Goal: Information Seeking & Learning: Learn about a topic

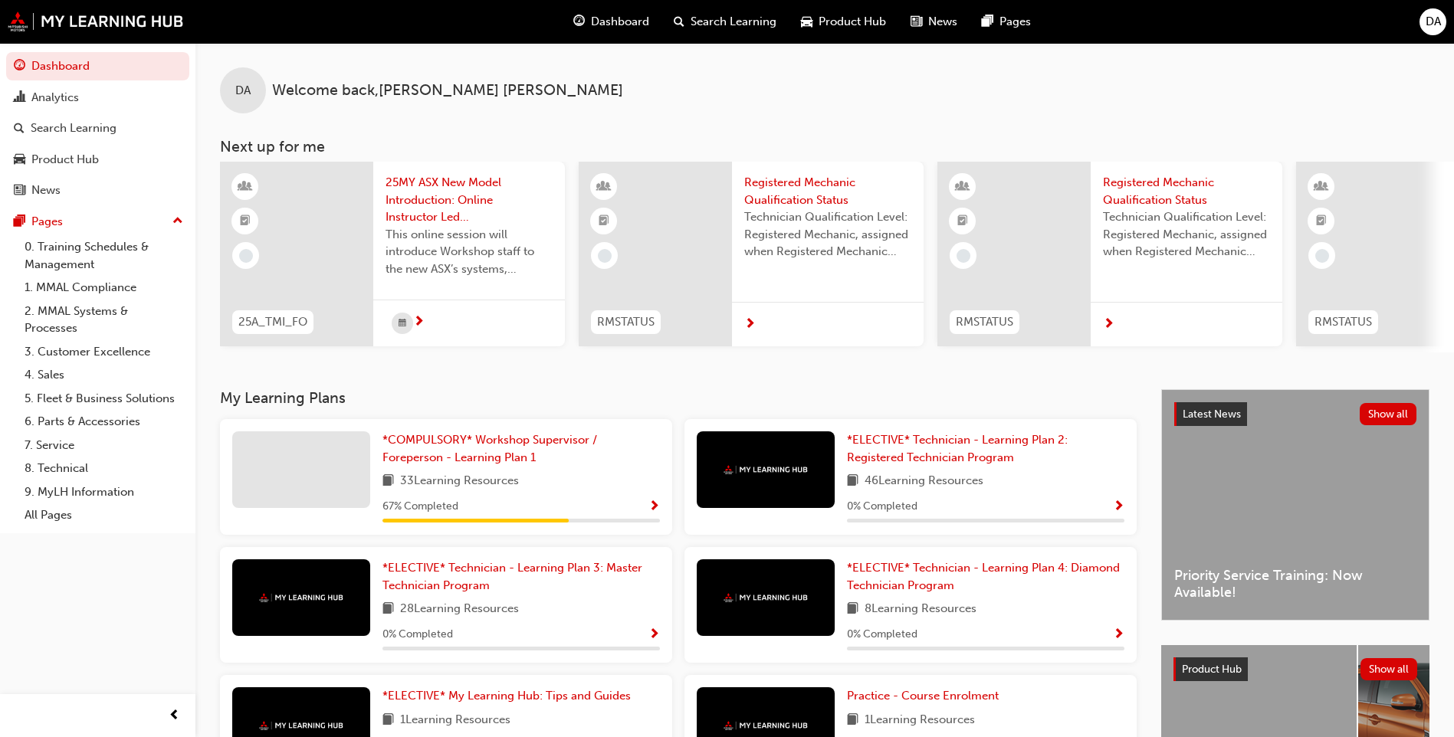
click at [1107, 322] on span "next-icon" at bounding box center [1108, 325] width 11 height 14
click at [62, 156] on div "Product Hub" at bounding box center [64, 160] width 67 height 18
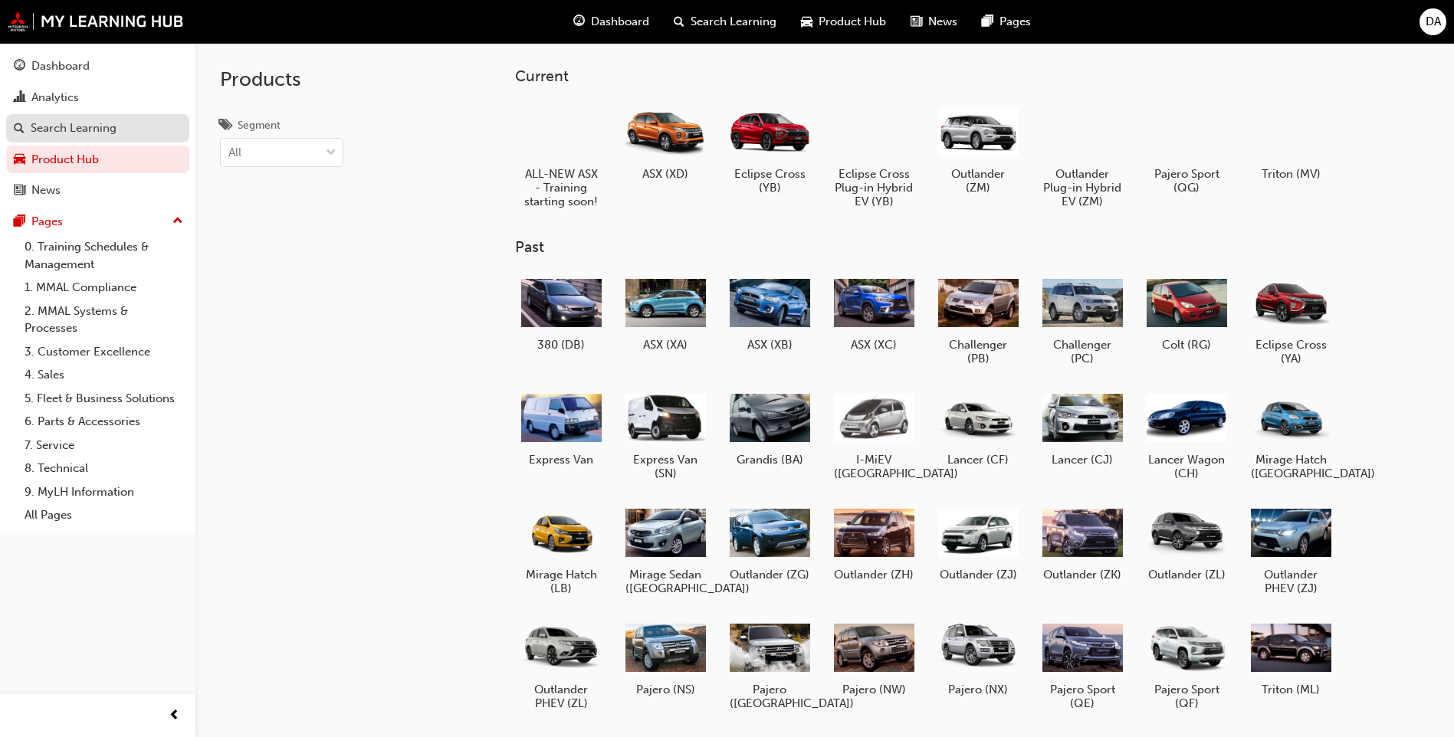
click at [66, 131] on div "Search Learning" at bounding box center [74, 129] width 86 height 18
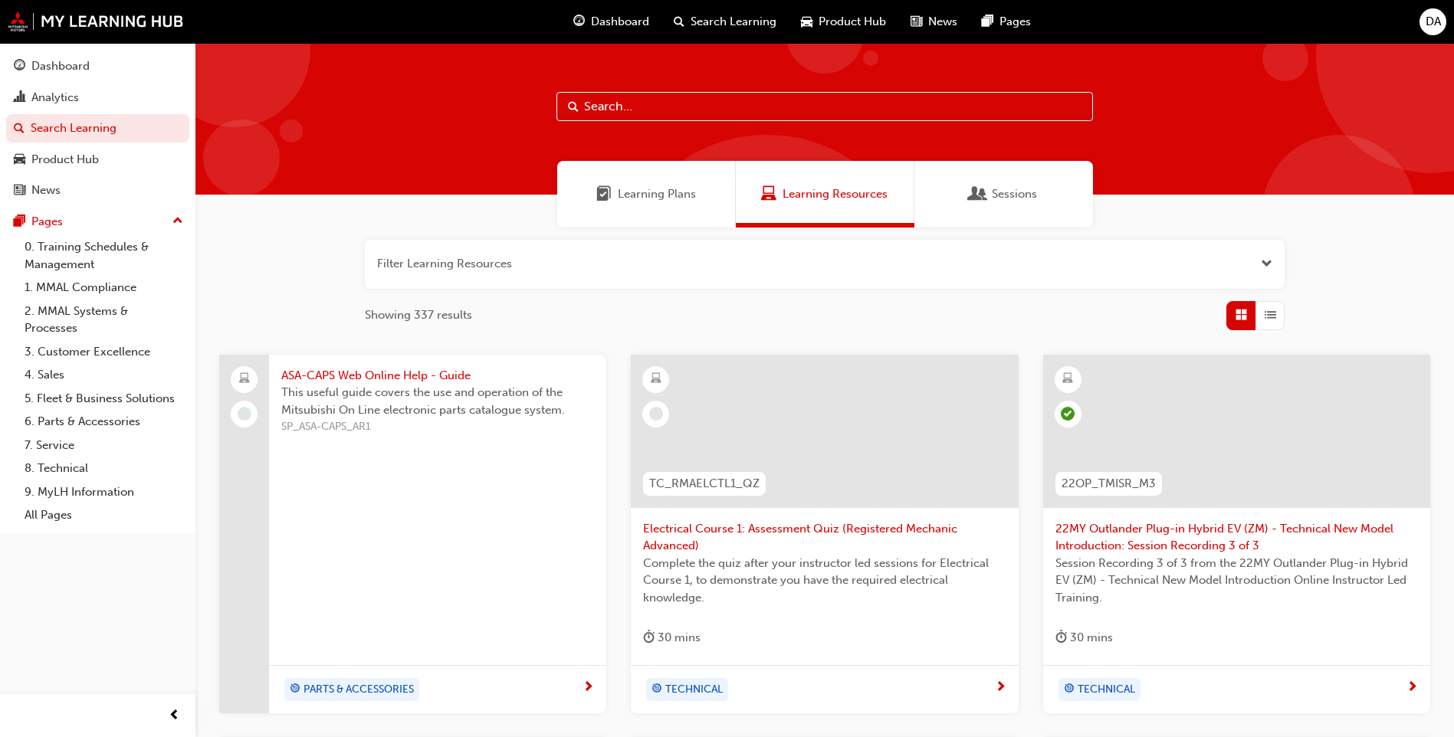
click at [648, 195] on span "Learning Plans" at bounding box center [657, 194] width 78 height 18
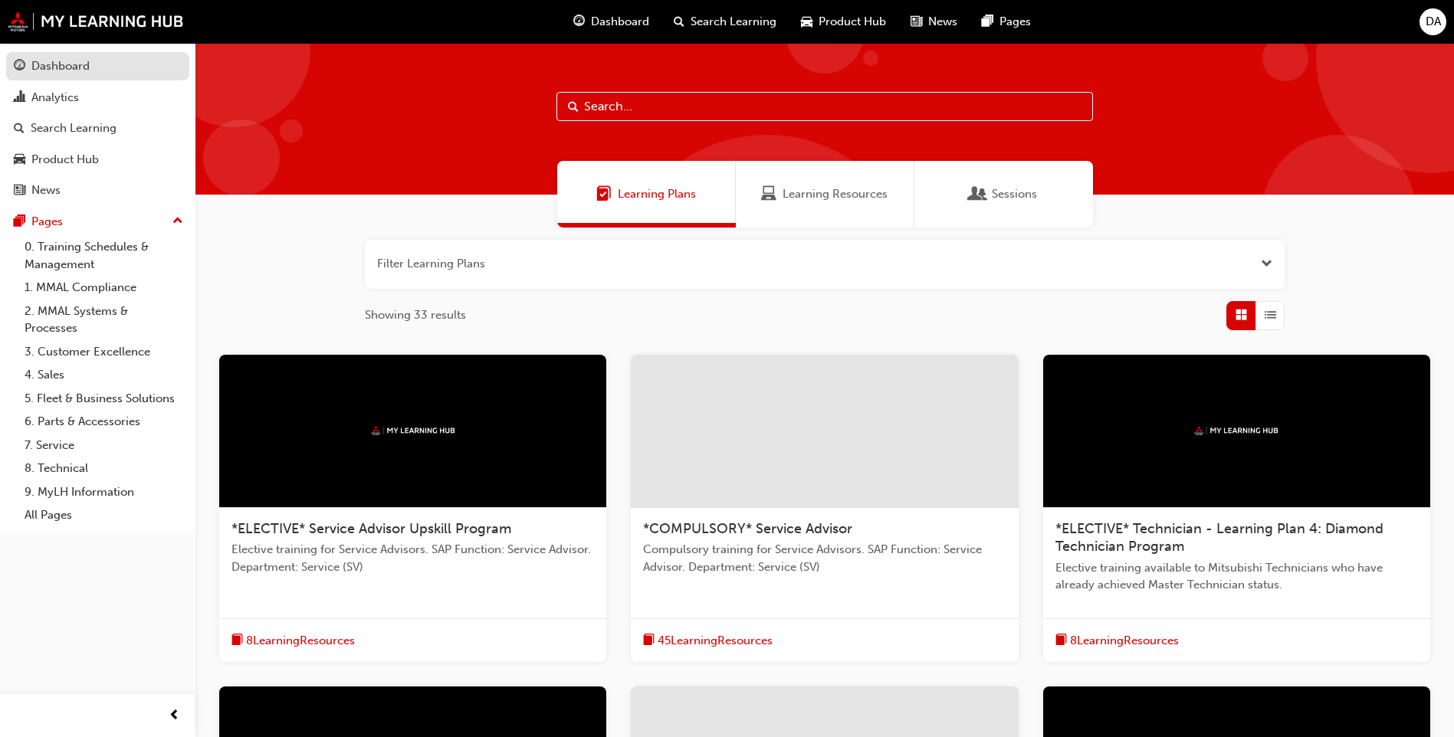
click at [71, 63] on div "Dashboard" at bounding box center [60, 66] width 58 height 18
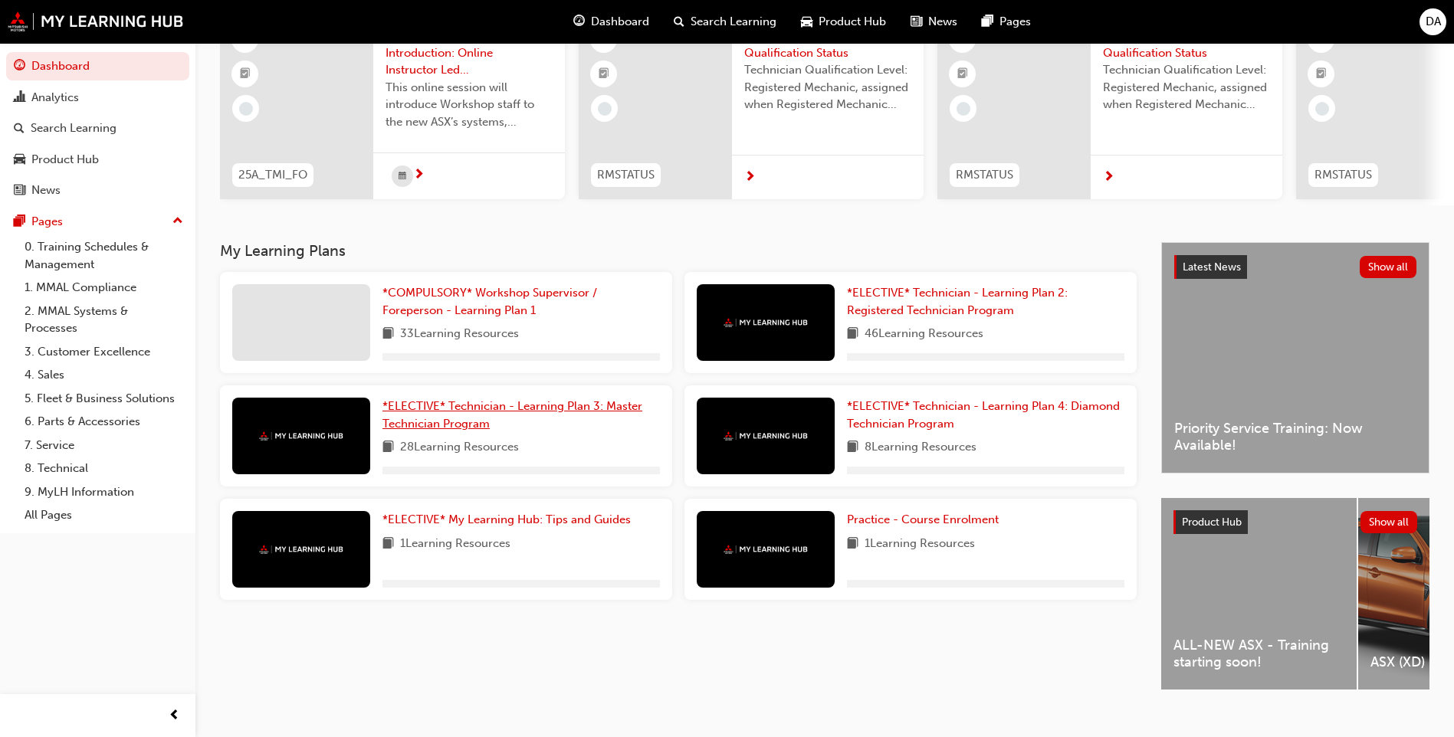
scroll to position [153, 0]
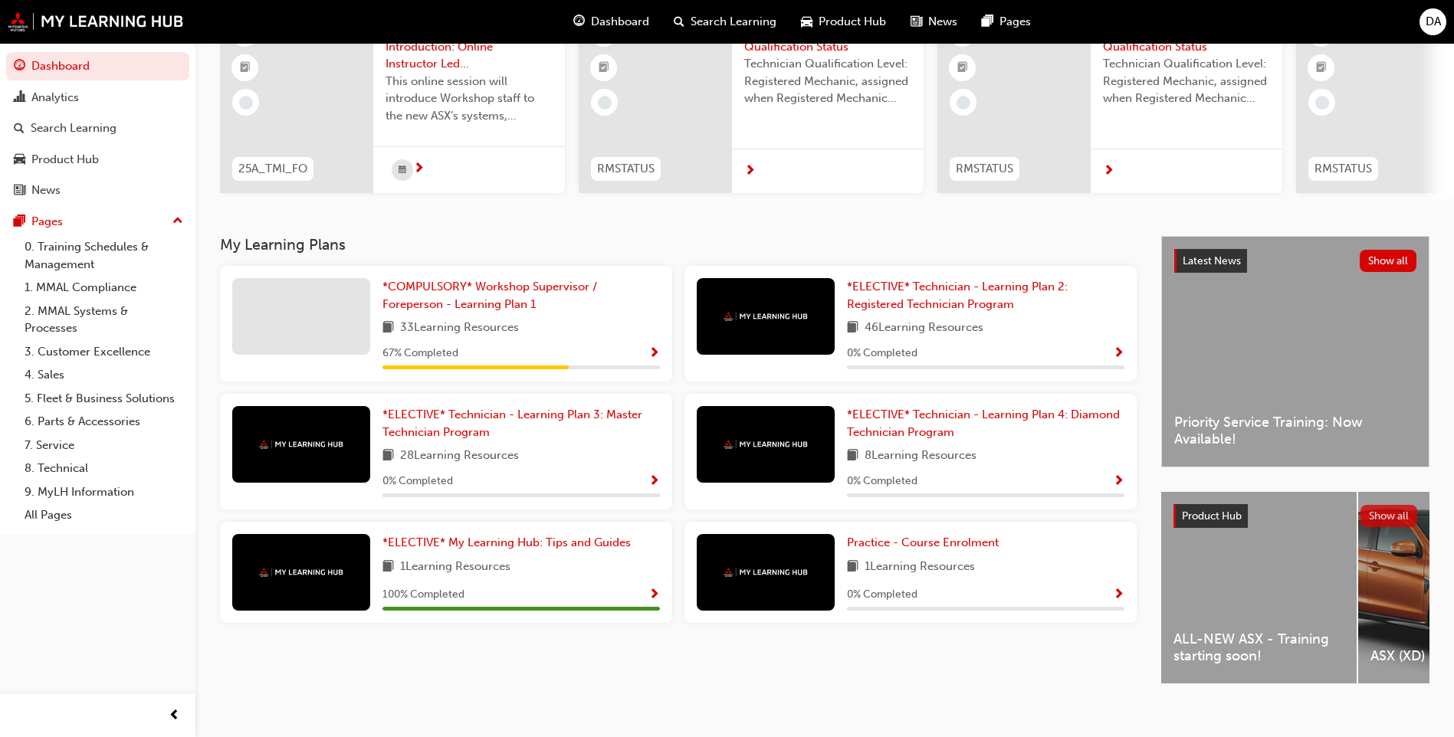
click at [1394, 518] on button "Show all" at bounding box center [1388, 516] width 57 height 22
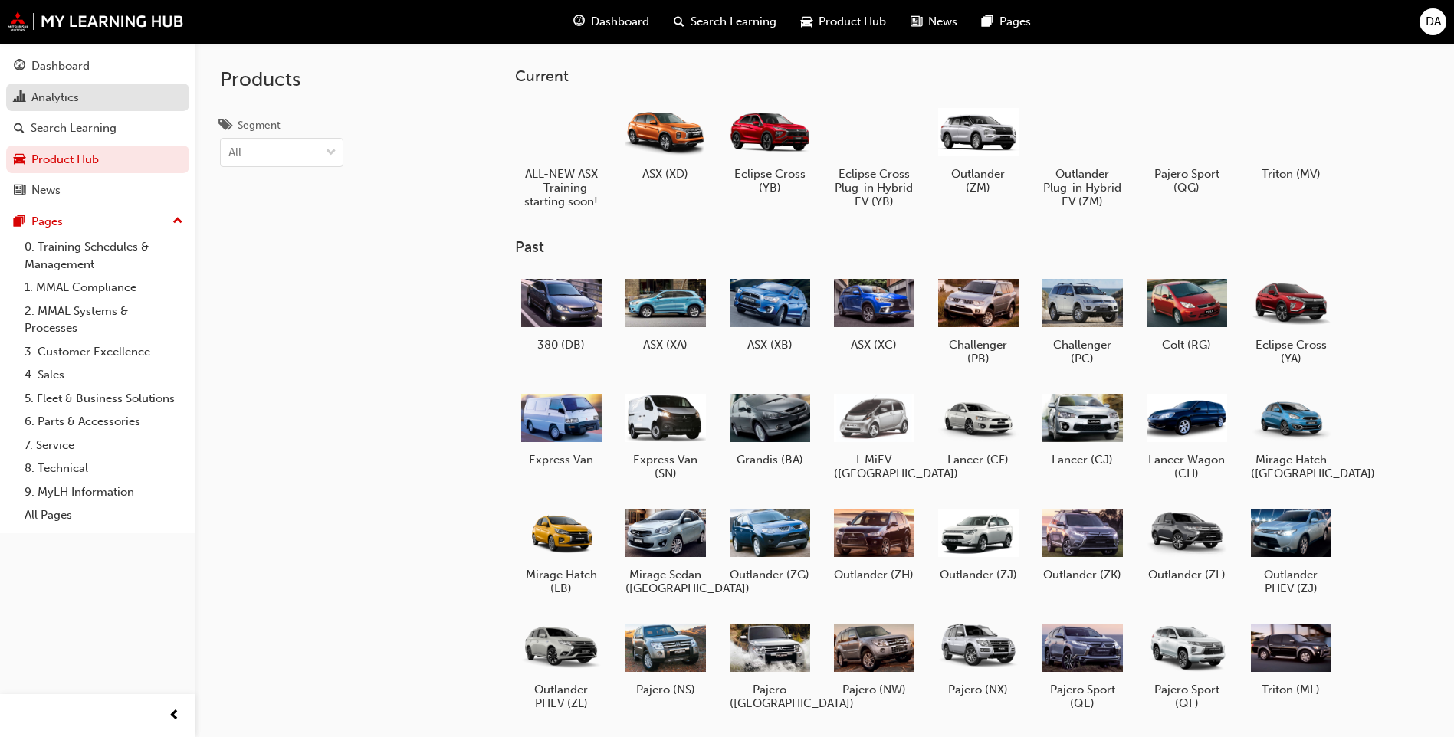
click at [67, 91] on div "Analytics" at bounding box center [55, 98] width 48 height 18
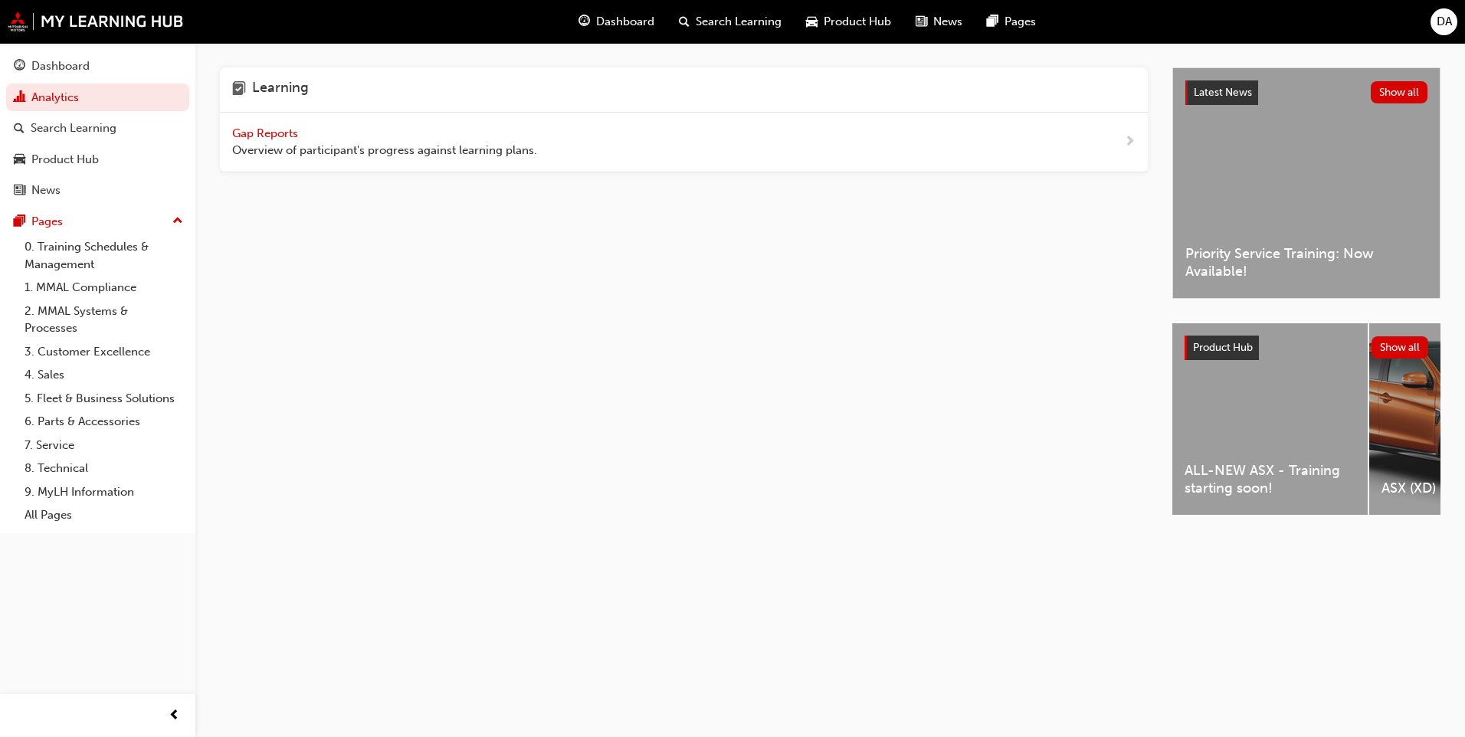
click at [1247, 391] on div "ALL-NEW ASX - Training starting soon!" at bounding box center [1270, 419] width 195 height 192
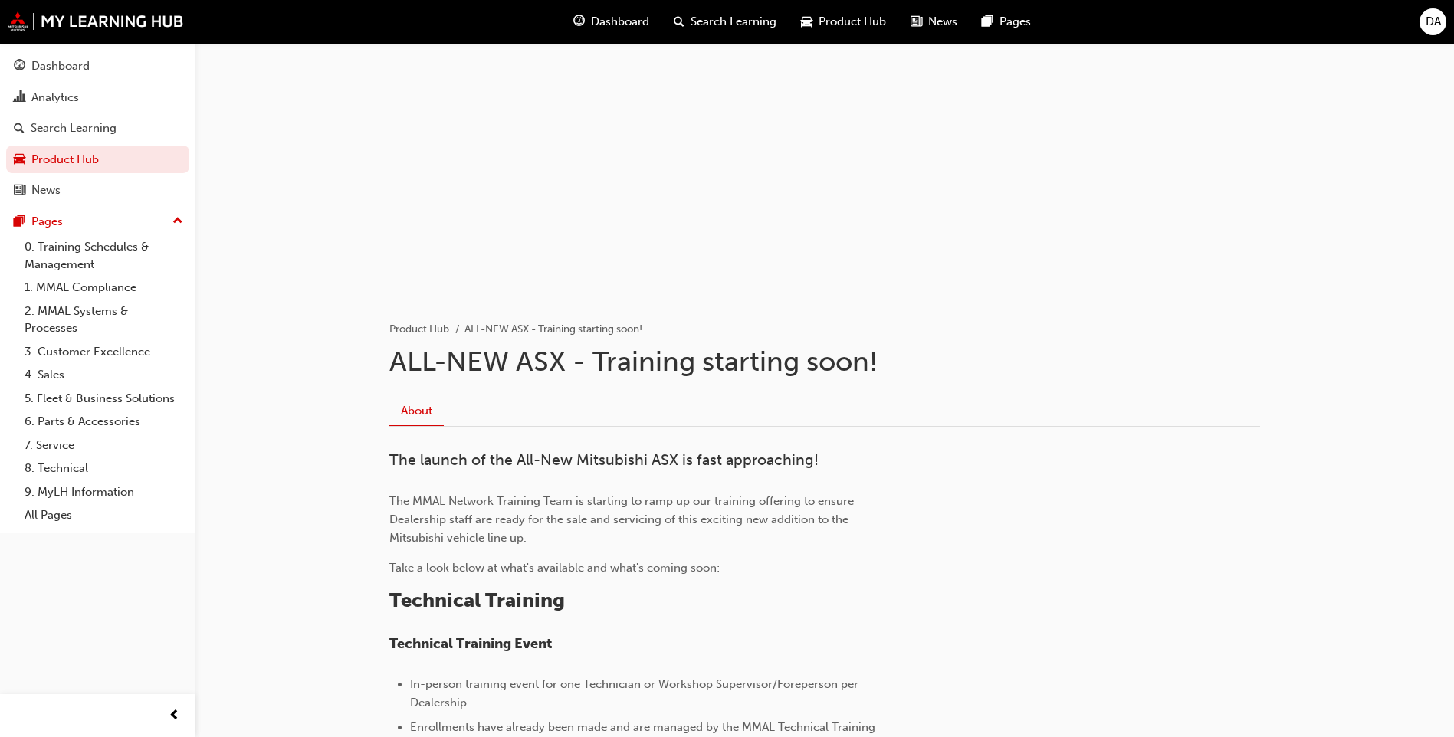
scroll to position [383, 0]
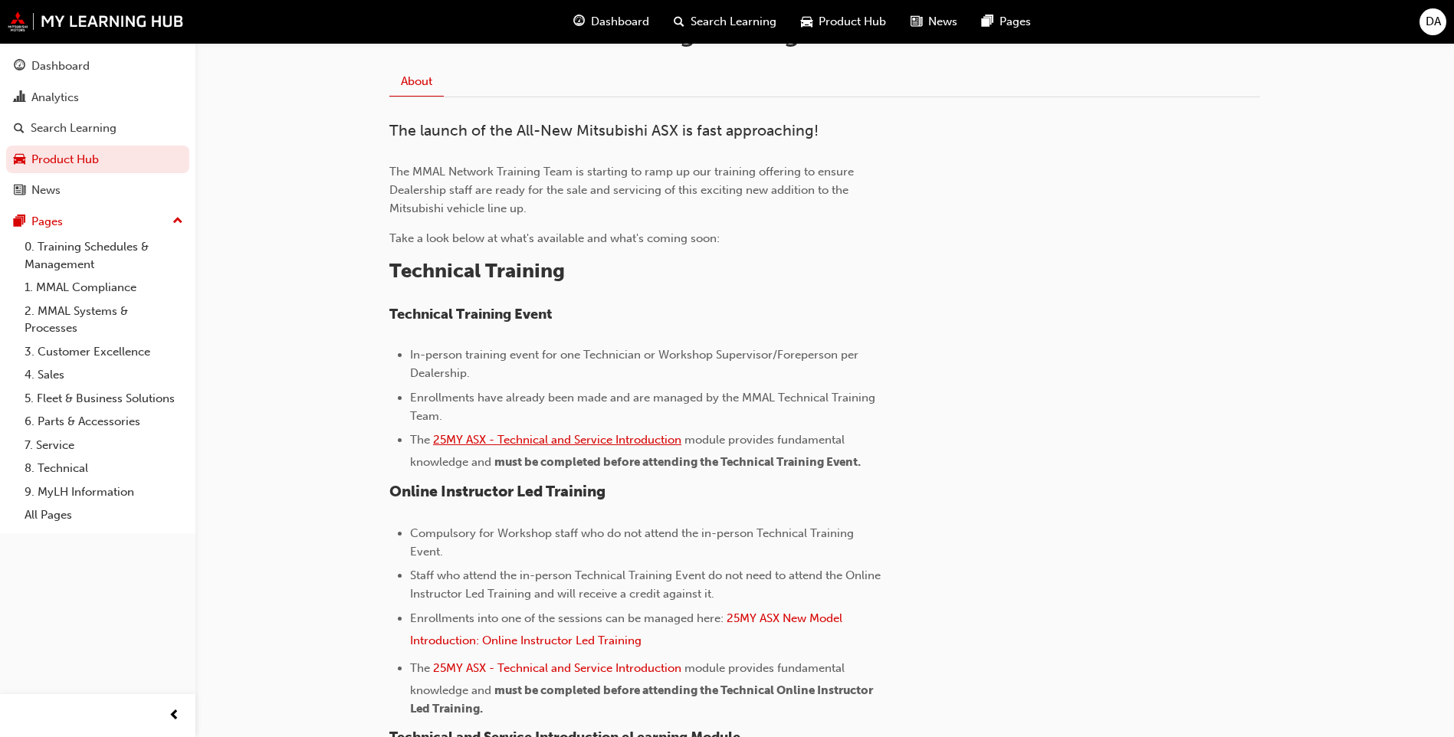
click at [609, 445] on span "25MY ASX - Technical and Service Introduction" at bounding box center [557, 440] width 248 height 14
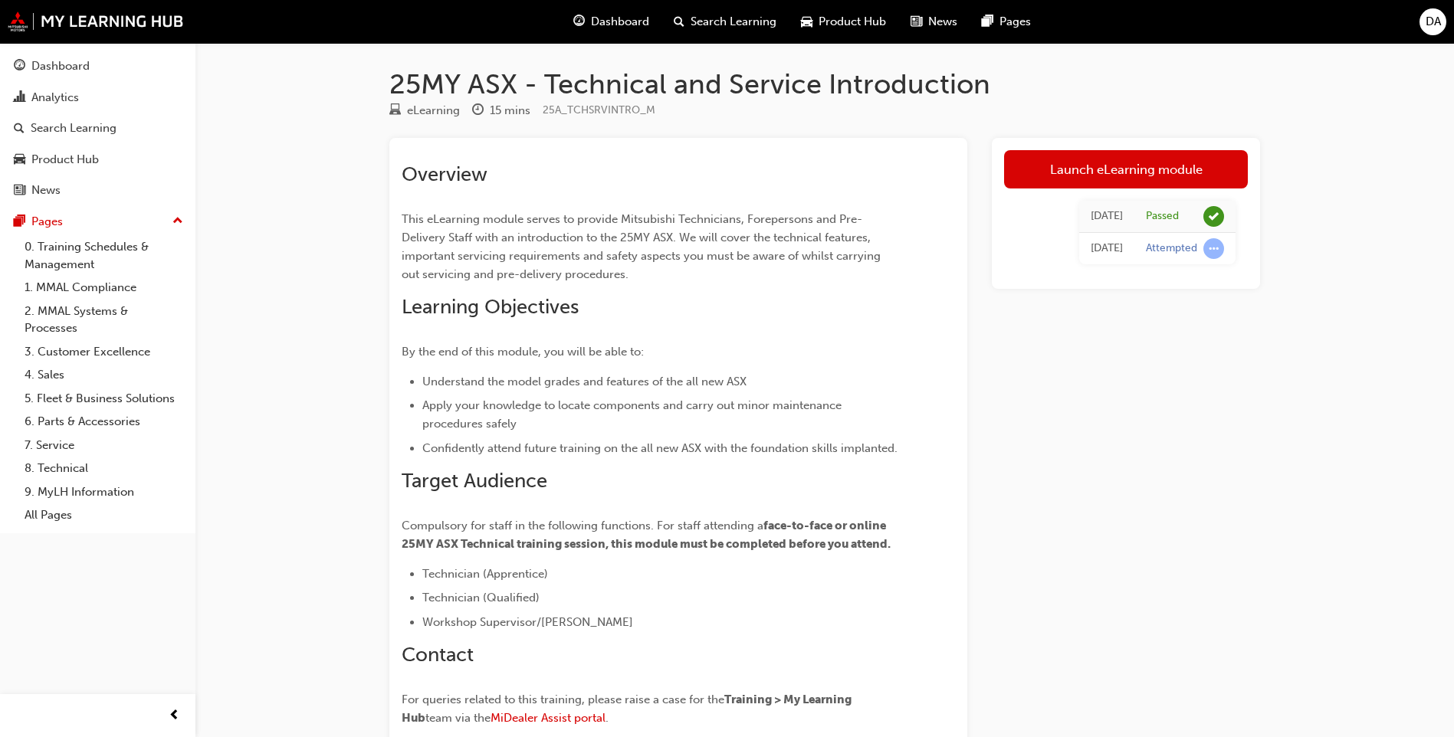
click at [747, 19] on span "Search Learning" at bounding box center [734, 22] width 86 height 18
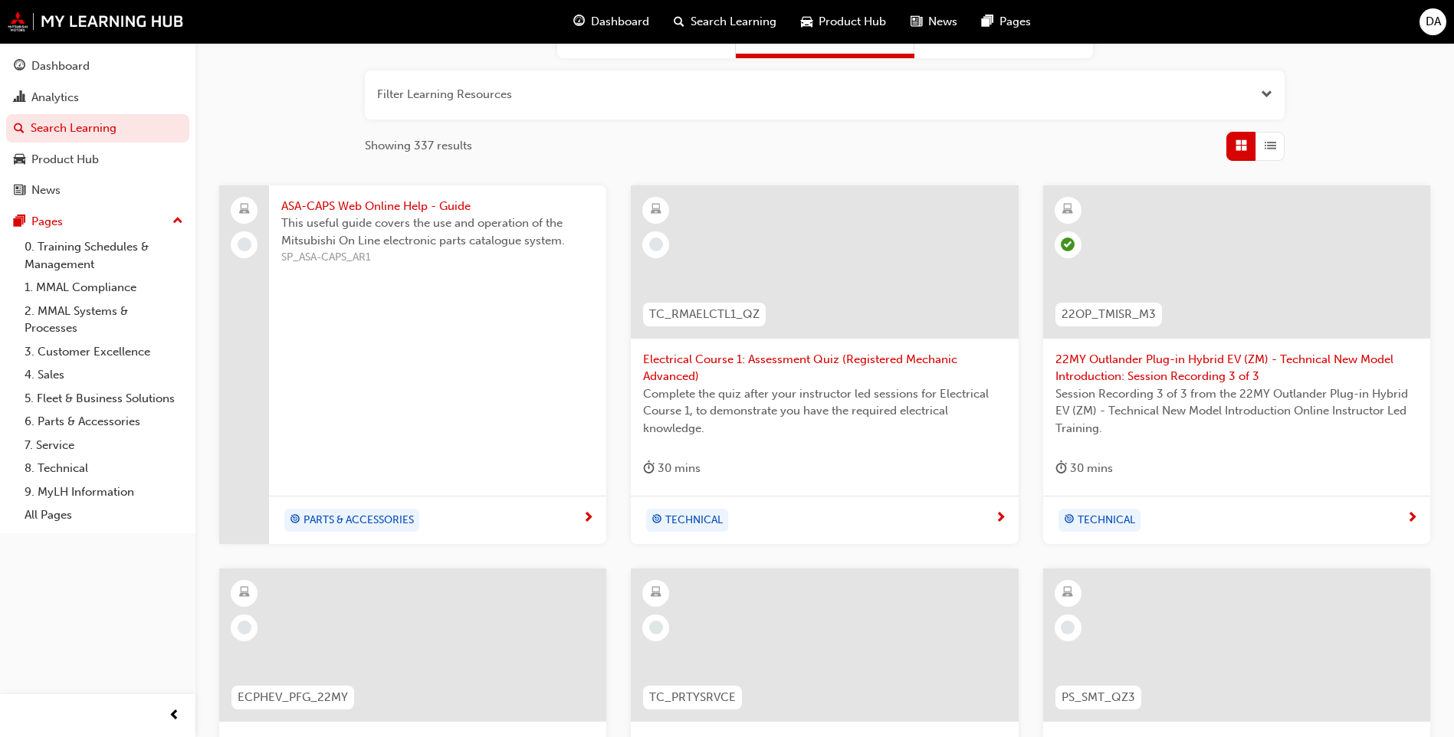
scroll to position [153, 0]
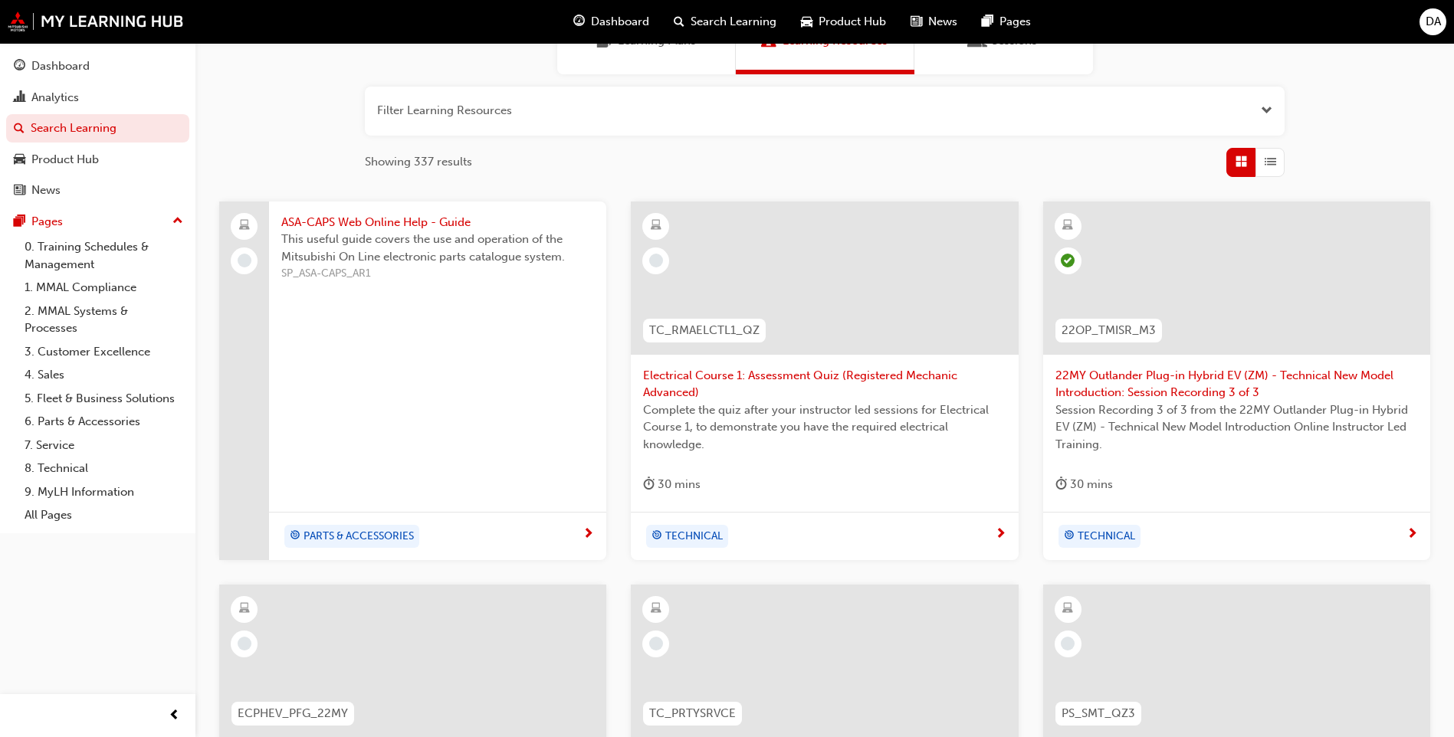
click at [820, 372] on span "Electrical Course 1: Assessment Quiz (Registered Mechanic Advanced)" at bounding box center [824, 384] width 363 height 34
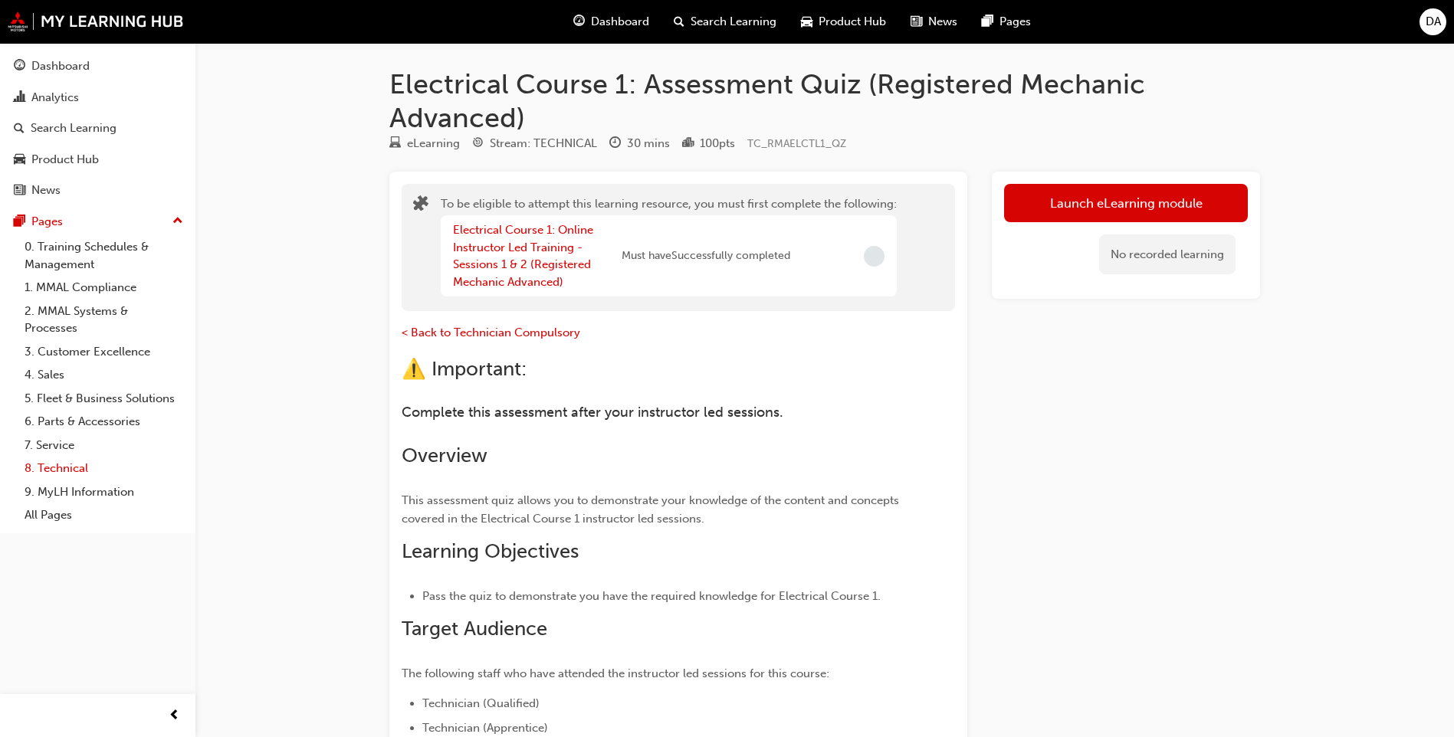
click at [64, 468] on link "8. Technical" at bounding box center [103, 469] width 171 height 24
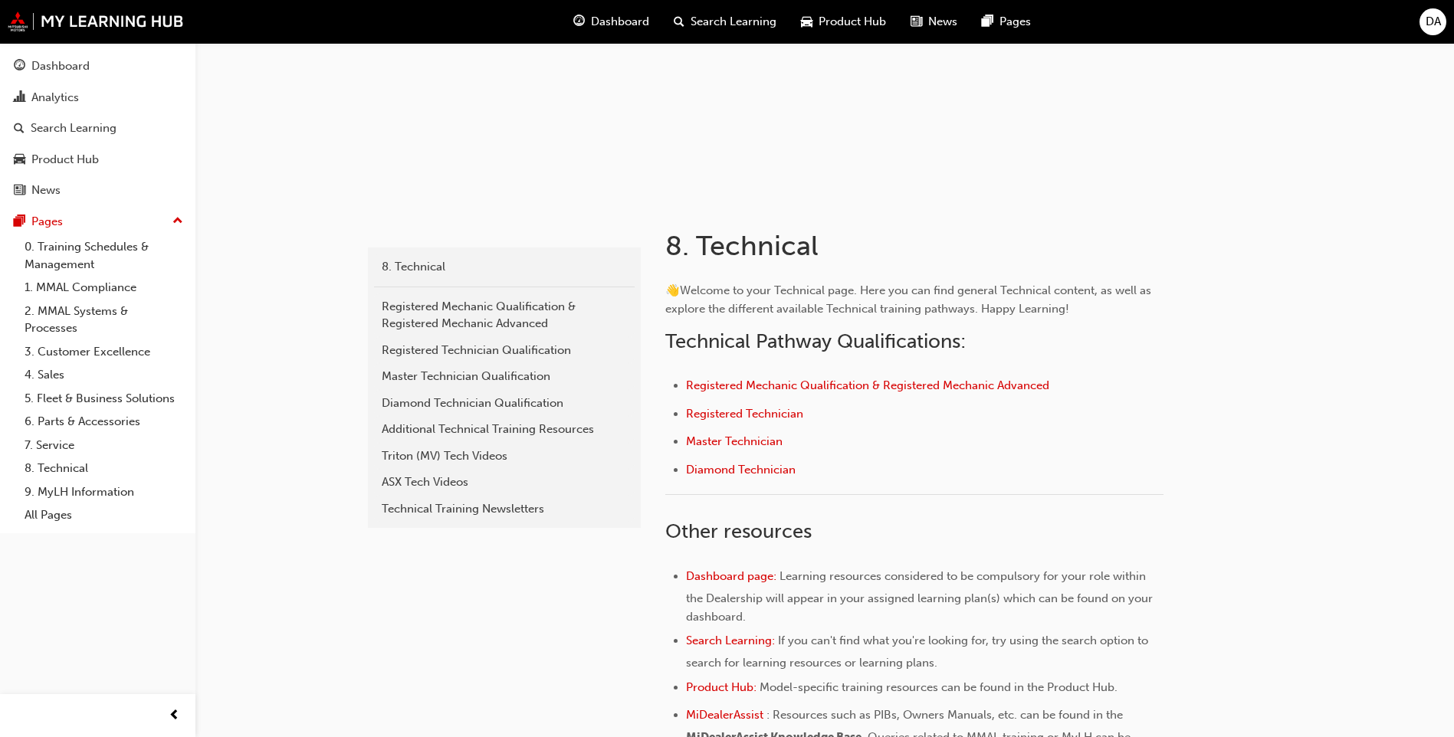
scroll to position [117, 0]
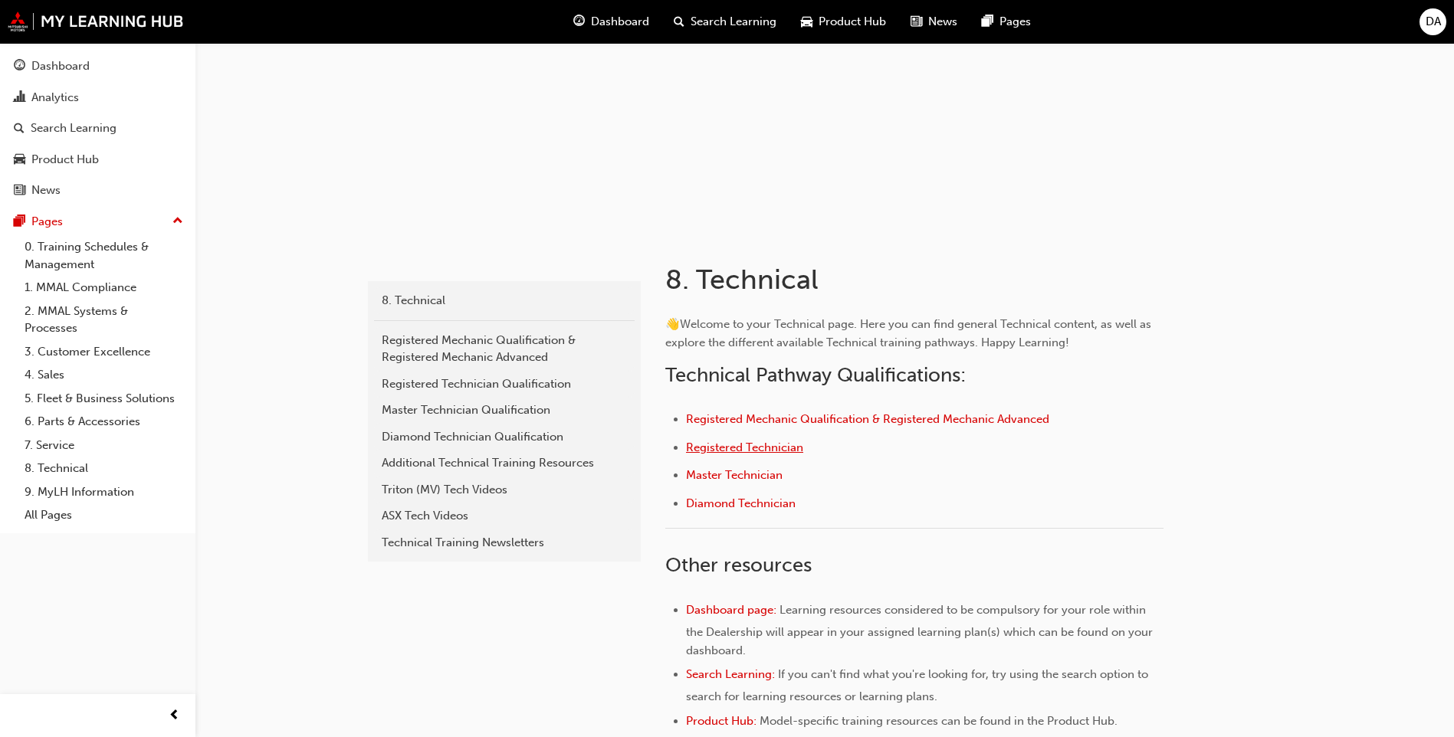
click at [764, 451] on span "Registered Technician" at bounding box center [744, 448] width 117 height 14
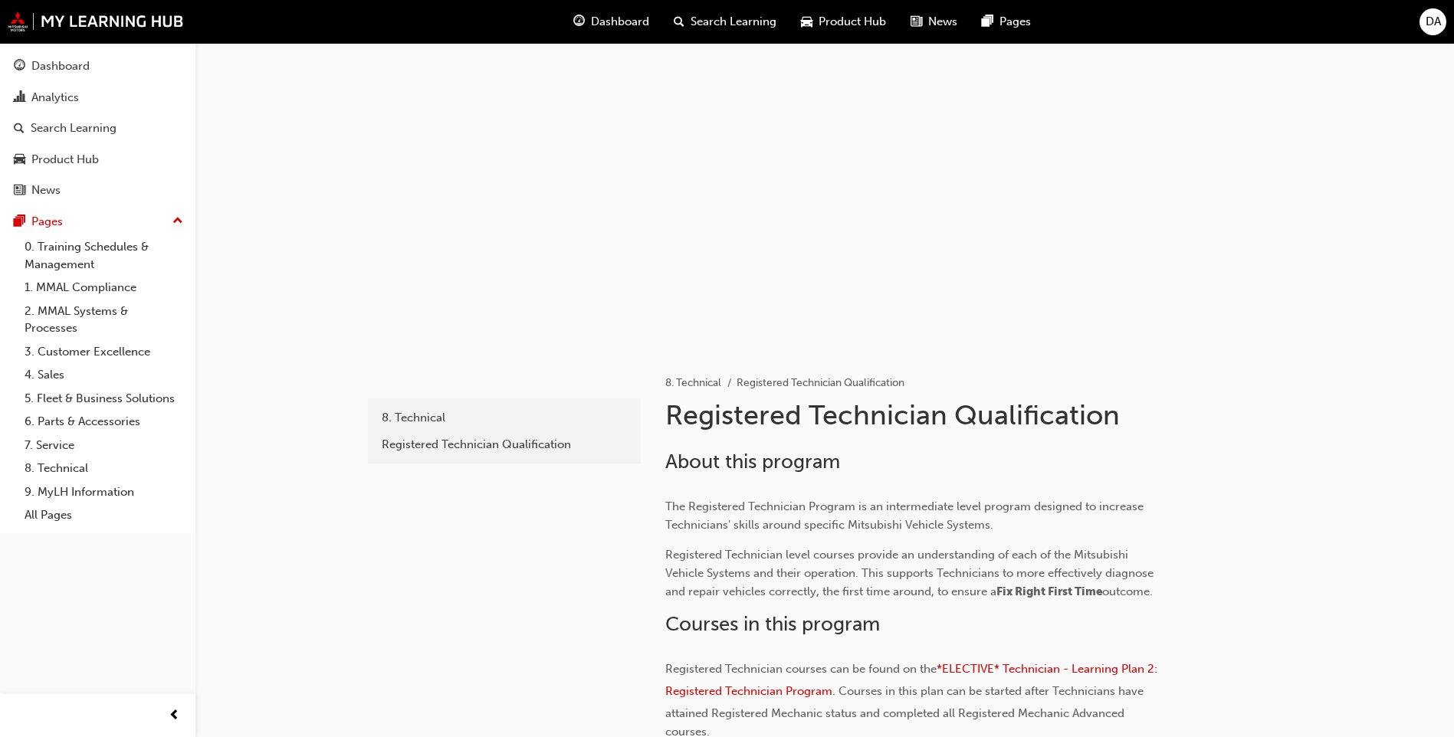
drag, startPoint x: 600, startPoint y: 311, endPoint x: 661, endPoint y: 300, distance: 61.5
click at [600, 310] on div at bounding box center [825, 196] width 920 height 307
click at [746, 304] on div at bounding box center [825, 196] width 920 height 307
click at [911, 310] on div at bounding box center [825, 196] width 920 height 307
drag, startPoint x: 1093, startPoint y: 301, endPoint x: 1078, endPoint y: 307, distance: 15.8
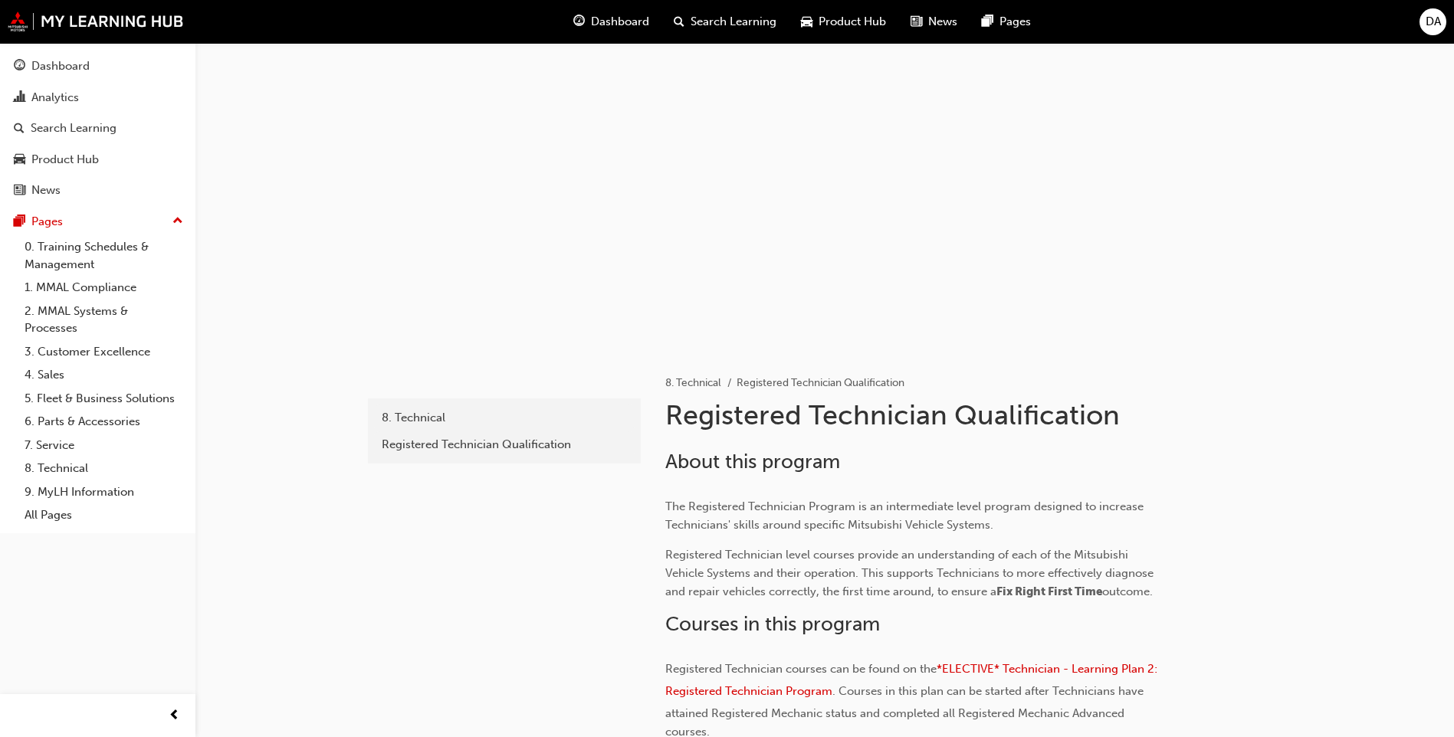
click at [1091, 303] on div at bounding box center [825, 196] width 920 height 307
click at [448, 443] on div "Registered Technician Qualification" at bounding box center [504, 445] width 245 height 18
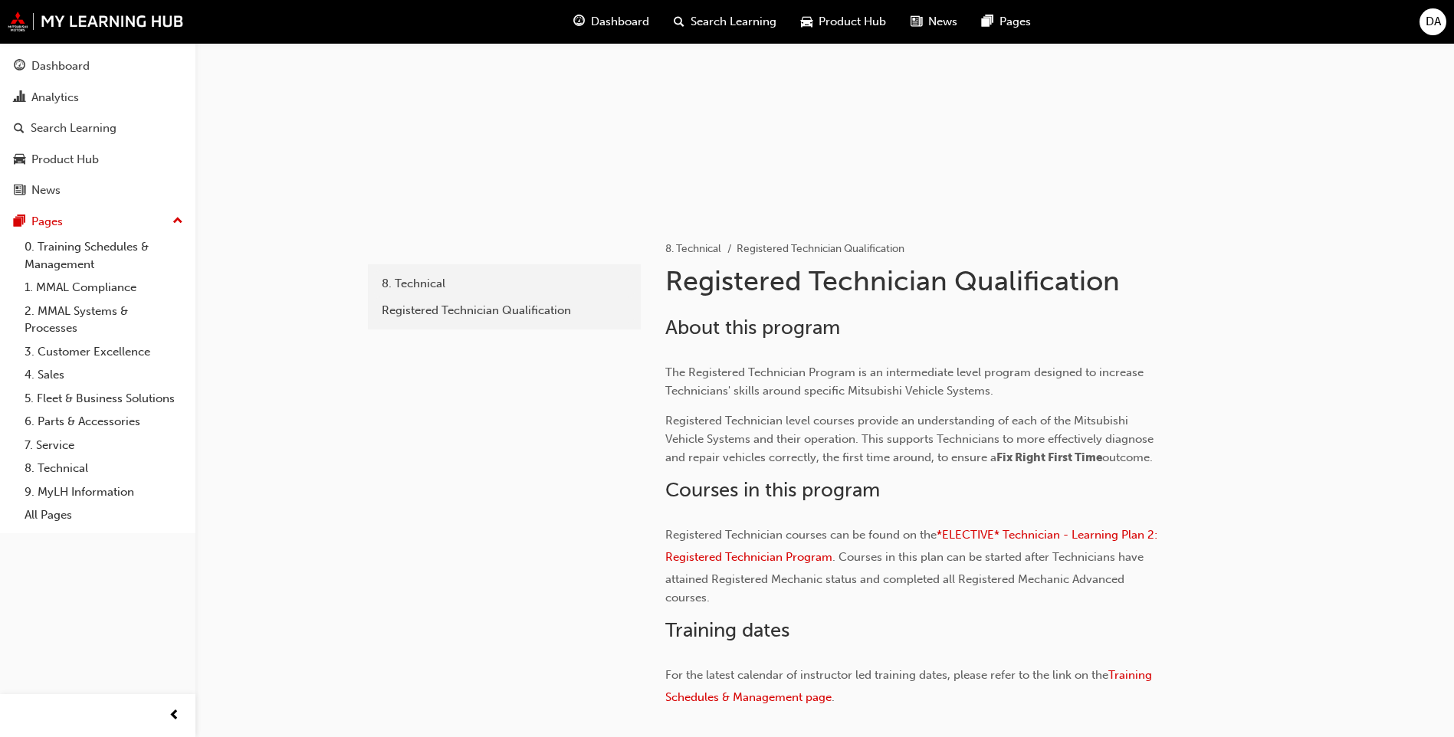
scroll to position [230, 0]
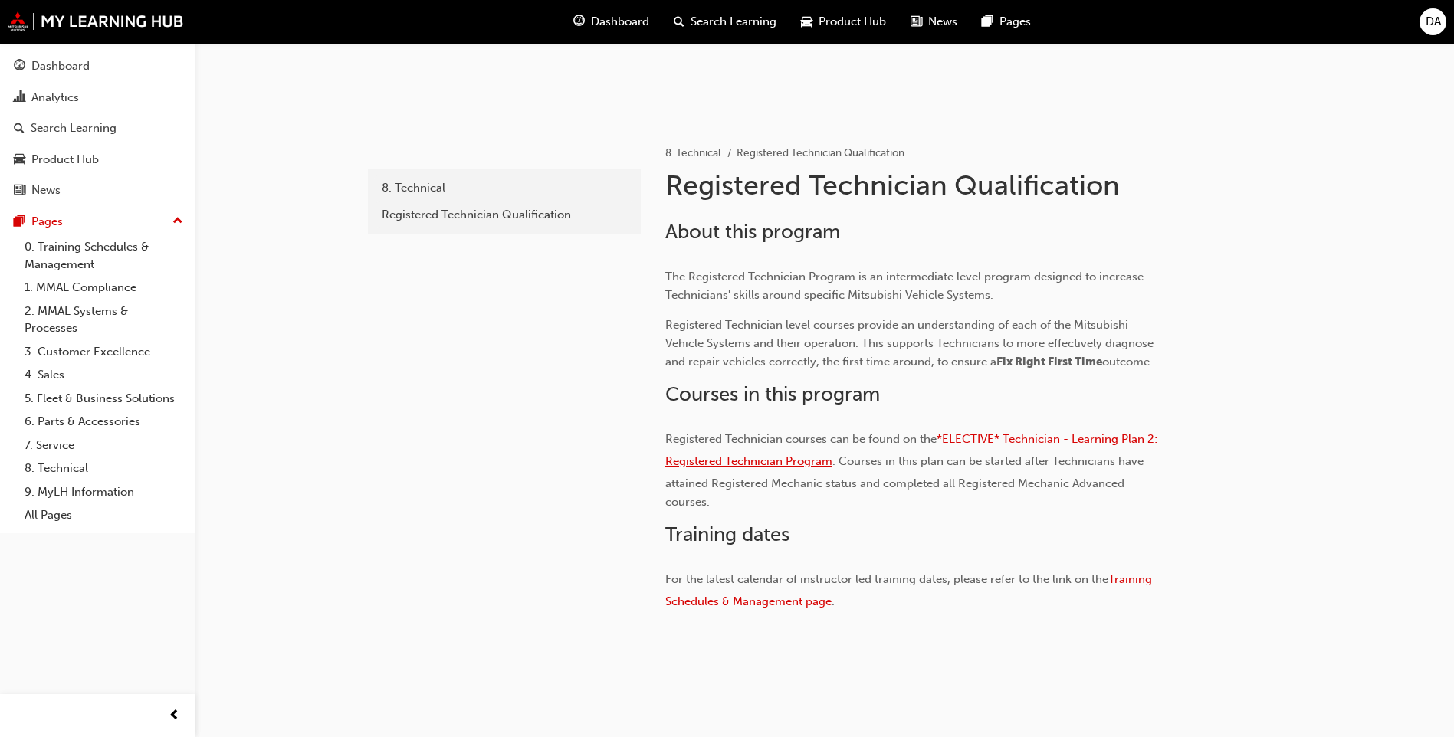
click at [1085, 440] on span "*ELECTIVE* Technician - Learning Plan 2: Registered Technician Program" at bounding box center [912, 450] width 495 height 36
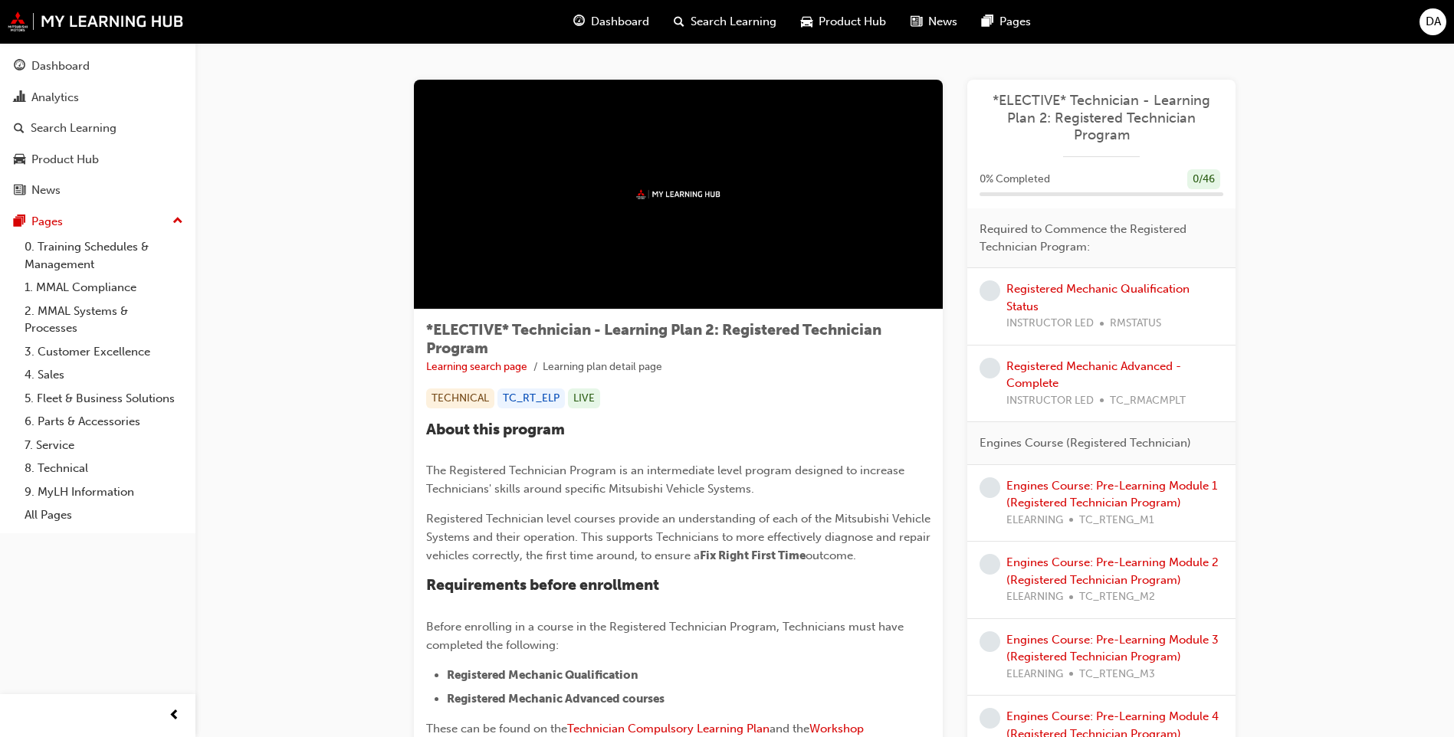
click at [737, 24] on span "Search Learning" at bounding box center [734, 22] width 86 height 18
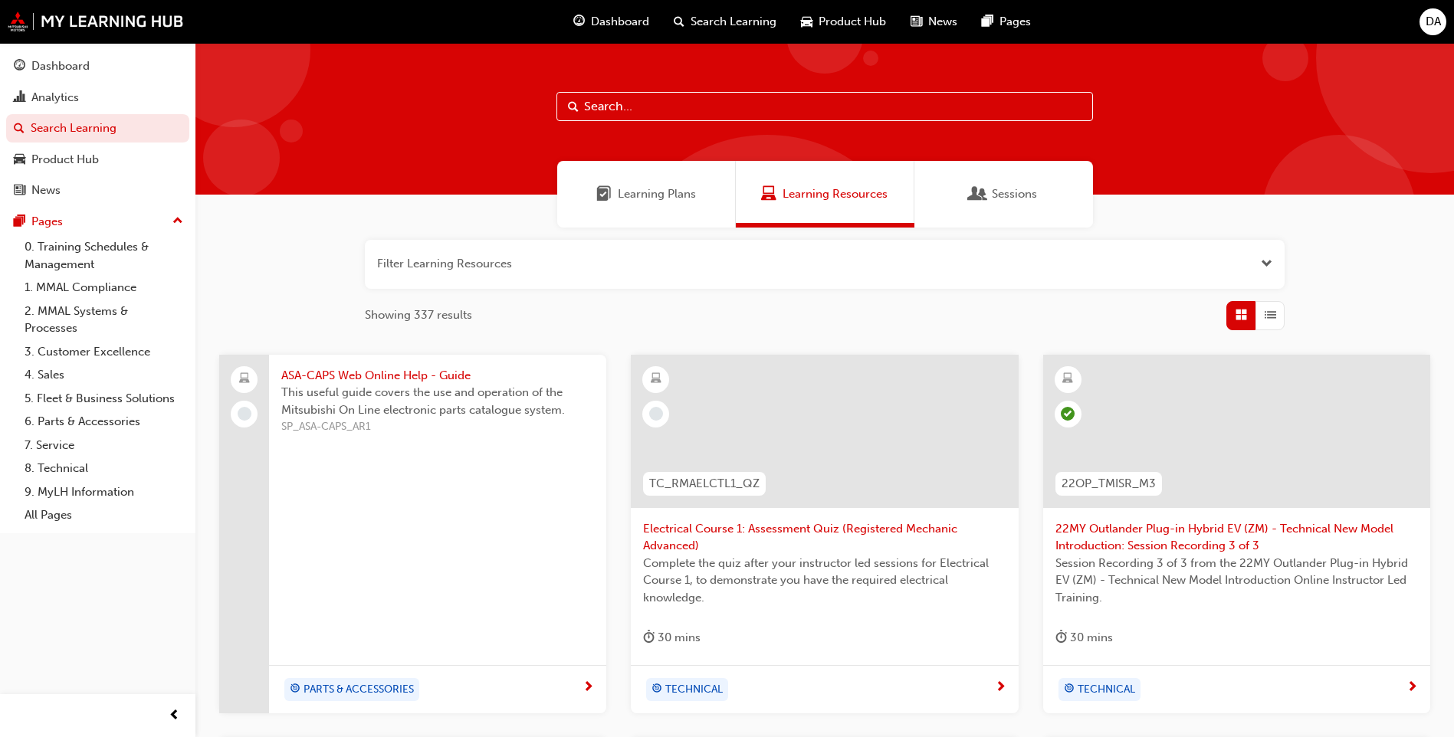
click at [684, 196] on span "Learning Plans" at bounding box center [657, 194] width 78 height 18
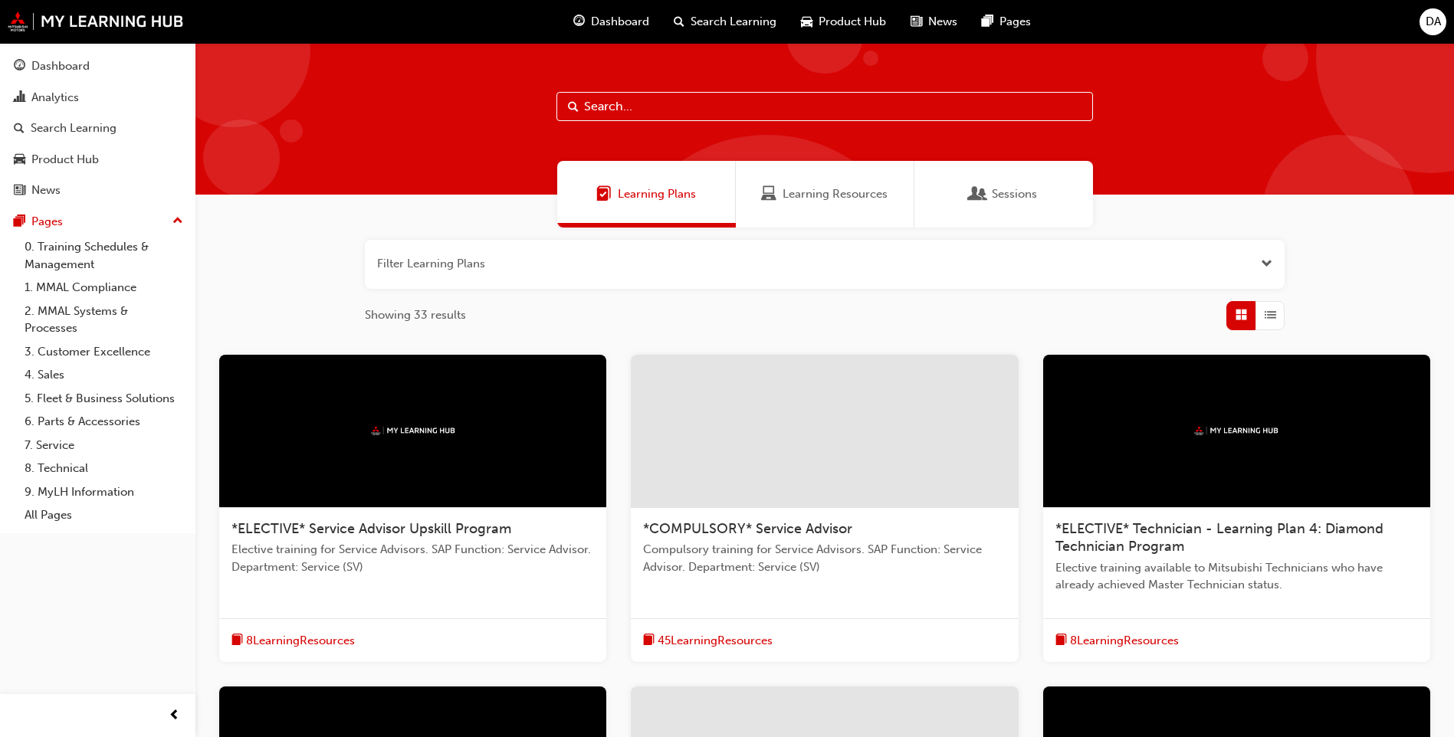
click at [1015, 195] on span "Sessions" at bounding box center [1014, 194] width 45 height 18
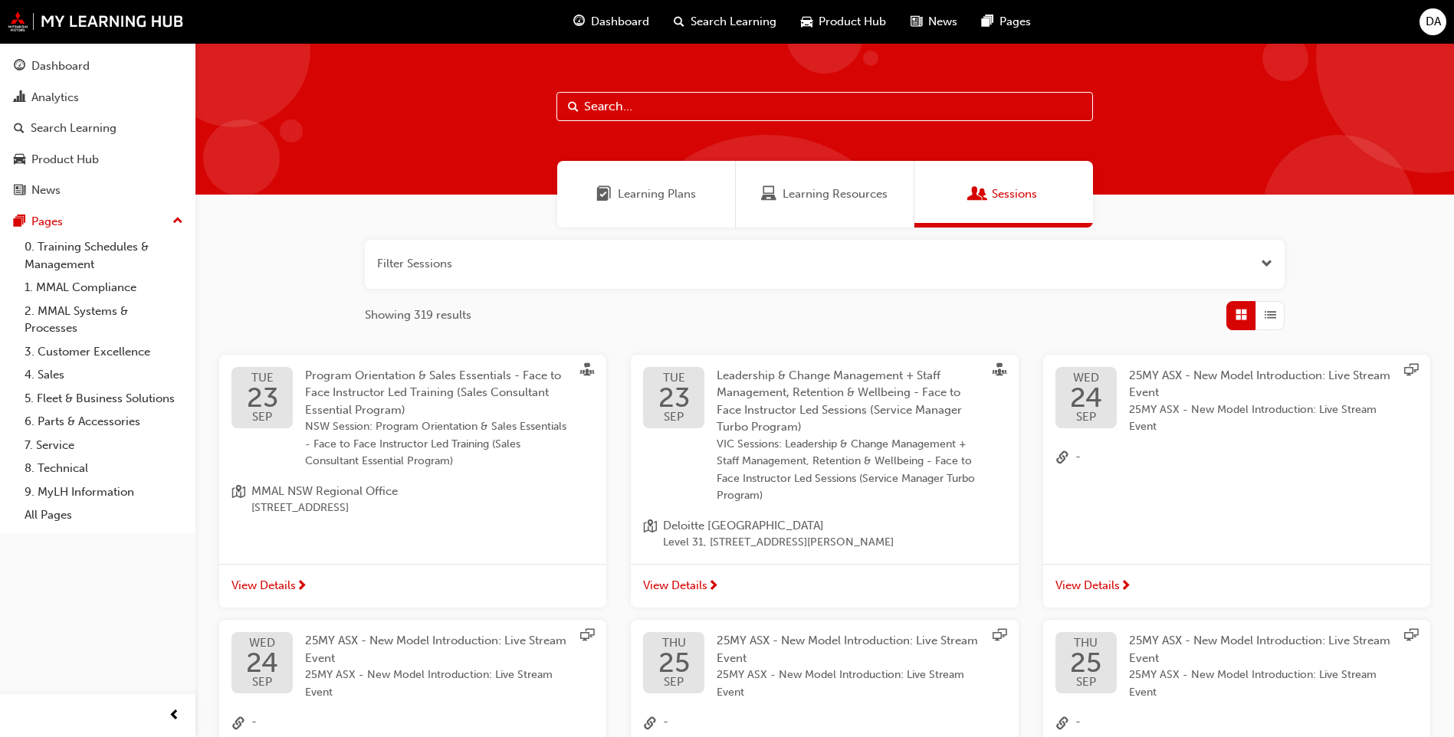
click at [863, 21] on span "Product Hub" at bounding box center [852, 22] width 67 height 18
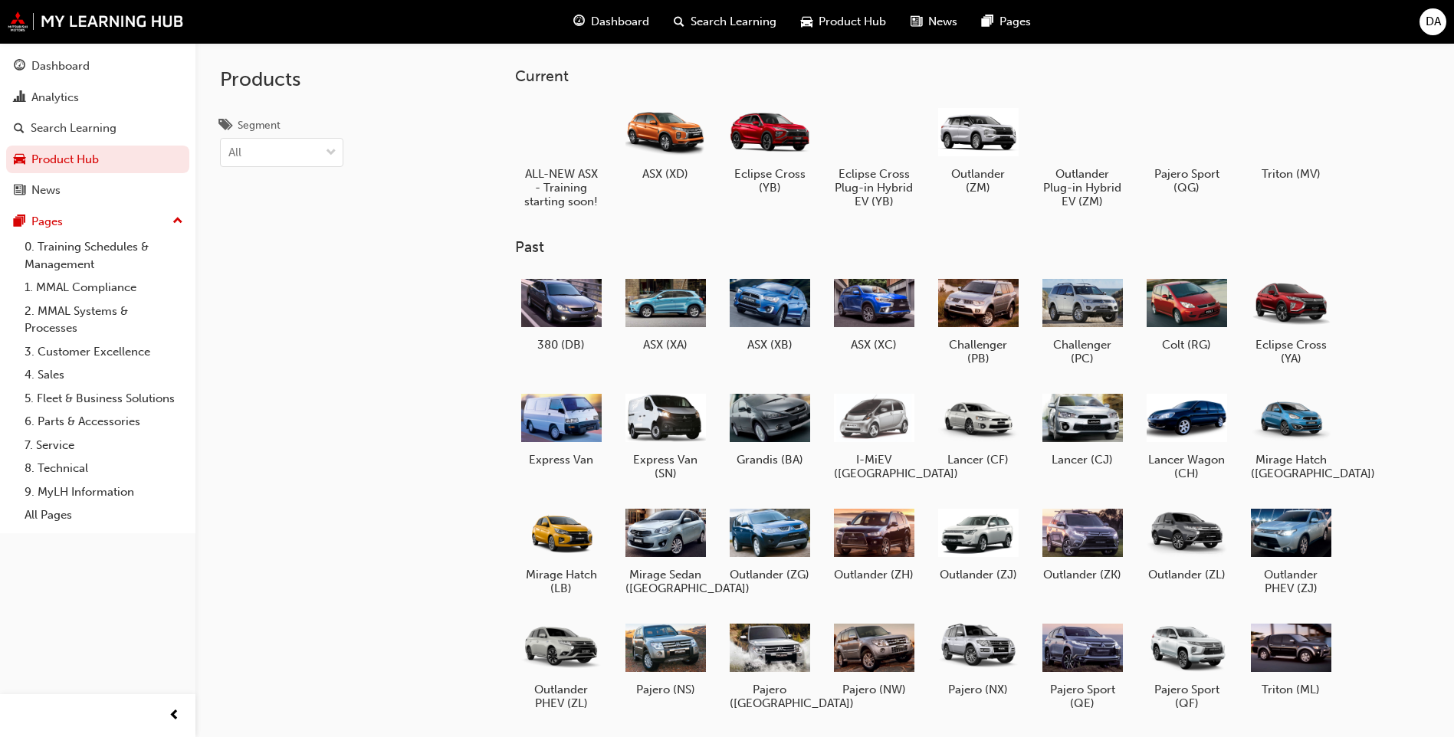
click at [623, 21] on span "Dashboard" at bounding box center [620, 22] width 58 height 18
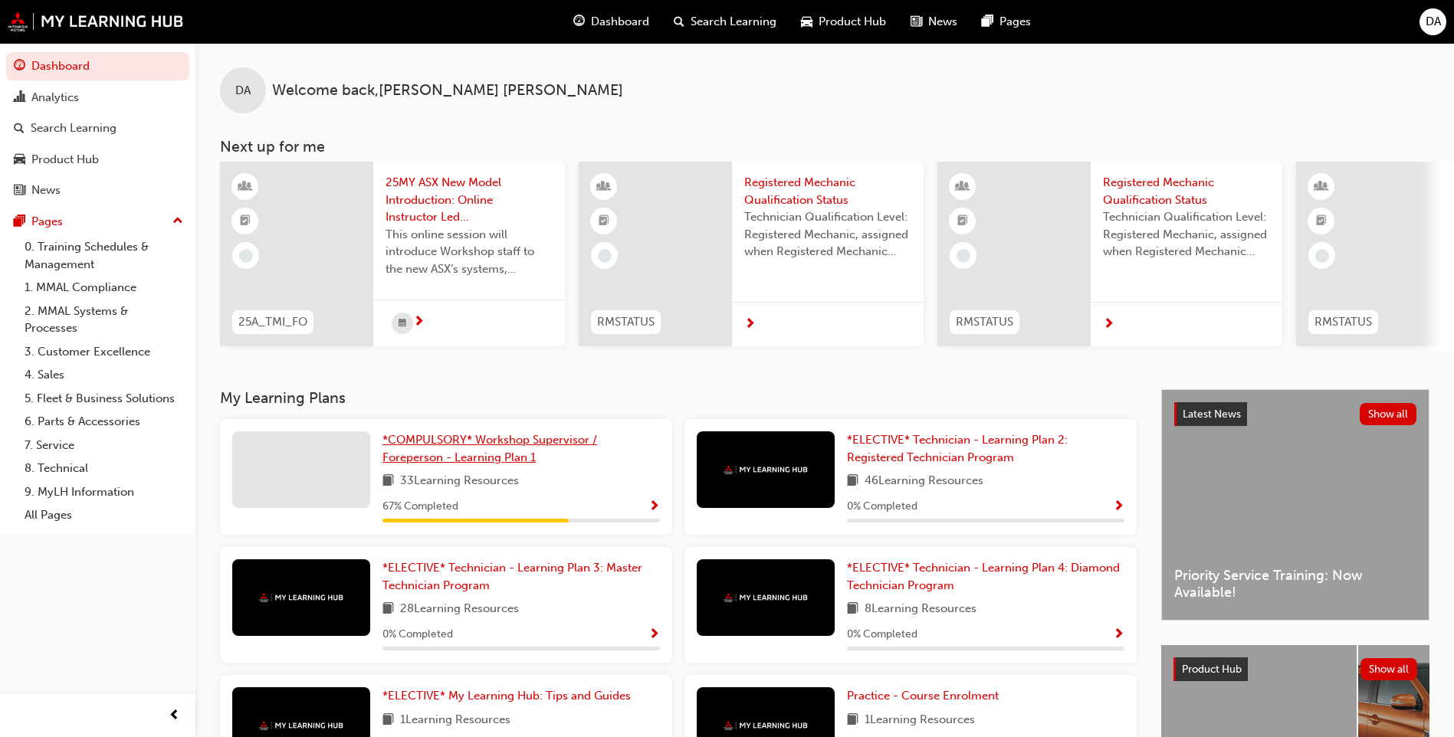
click at [450, 448] on span "*COMPULSORY* Workshop Supervisor / Foreperson - Learning Plan 1" at bounding box center [489, 448] width 215 height 31
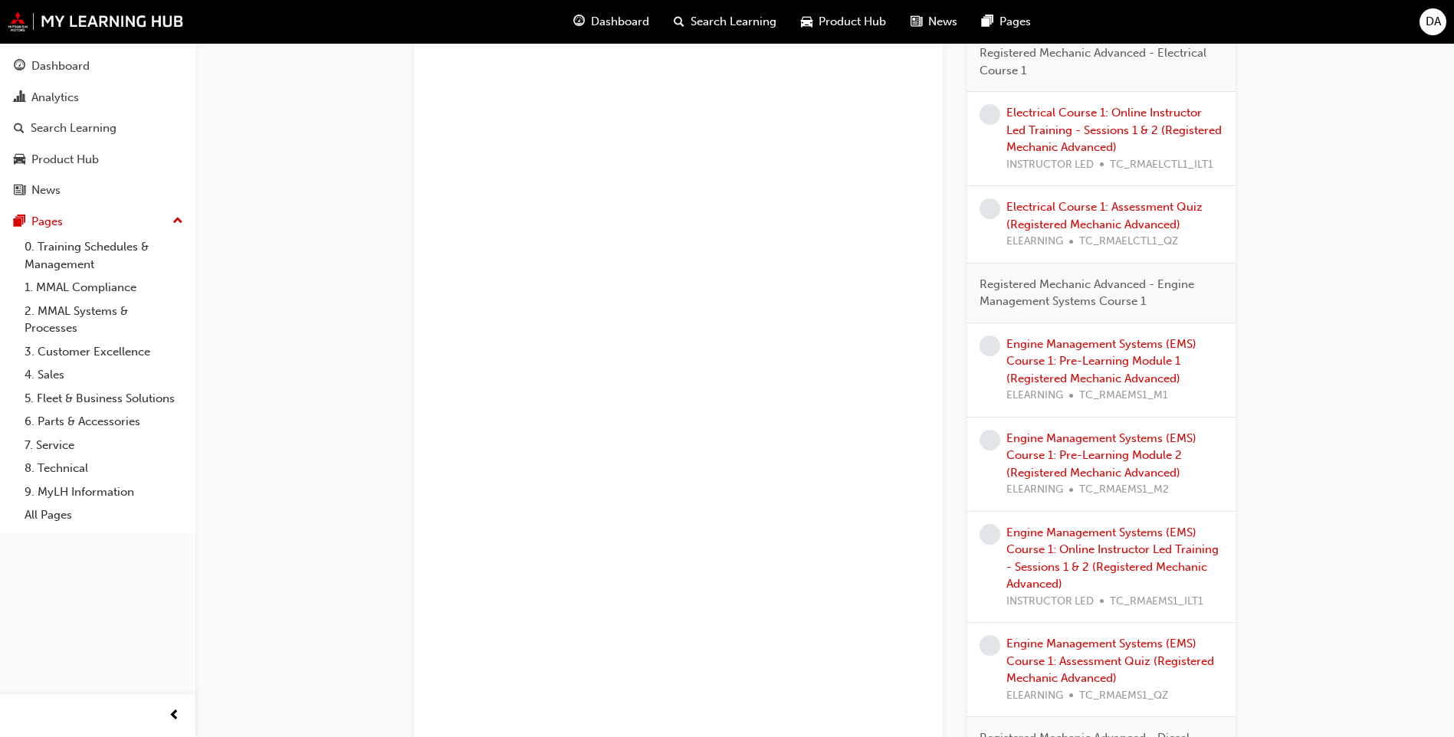
scroll to position [961, 0]
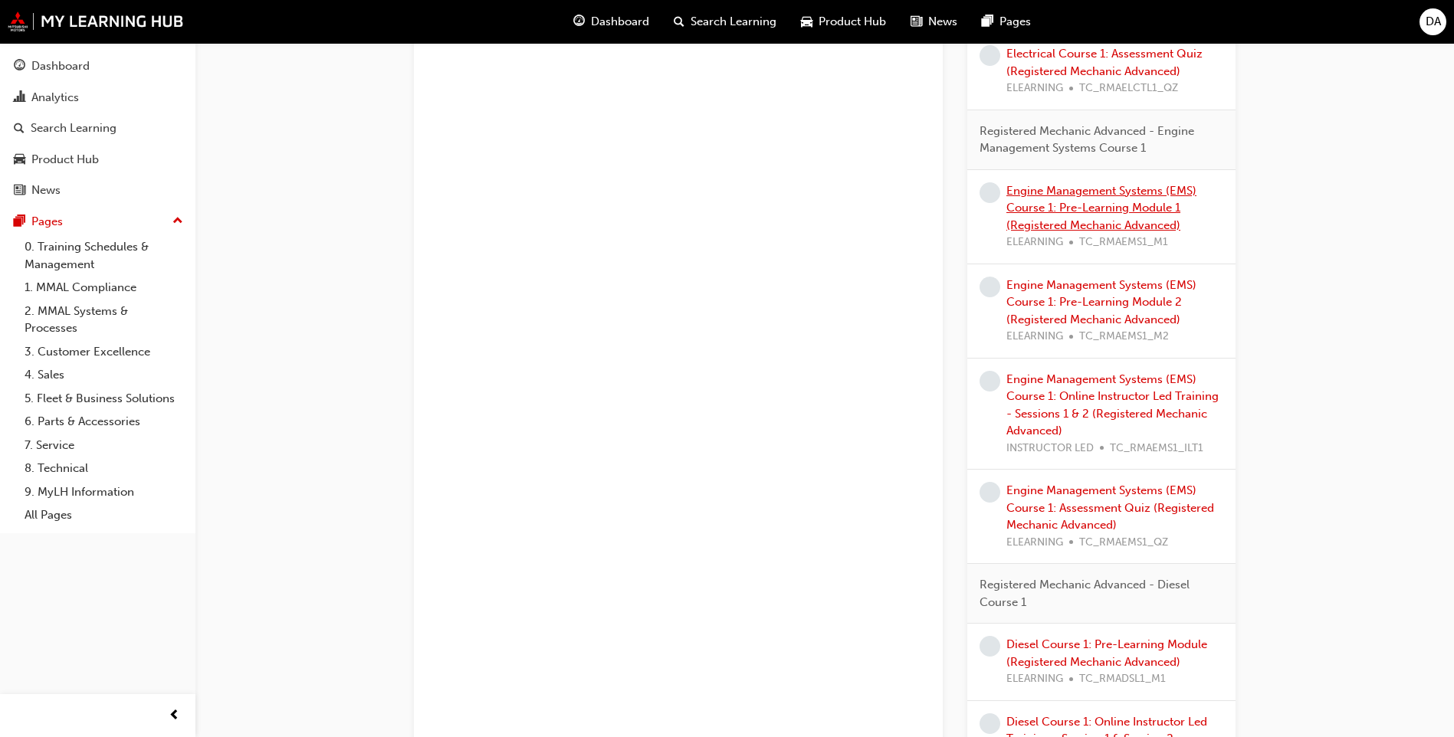
click at [1071, 202] on link "Engine Management Systems (EMS) Course 1: Pre-Learning Module 1 (Registered Mec…" at bounding box center [1101, 208] width 190 height 48
